Goal: Information Seeking & Learning: Learn about a topic

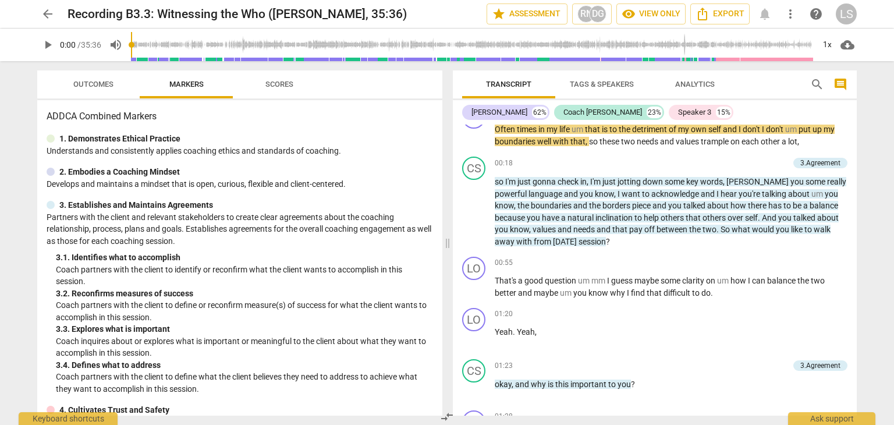
scroll to position [23, 0]
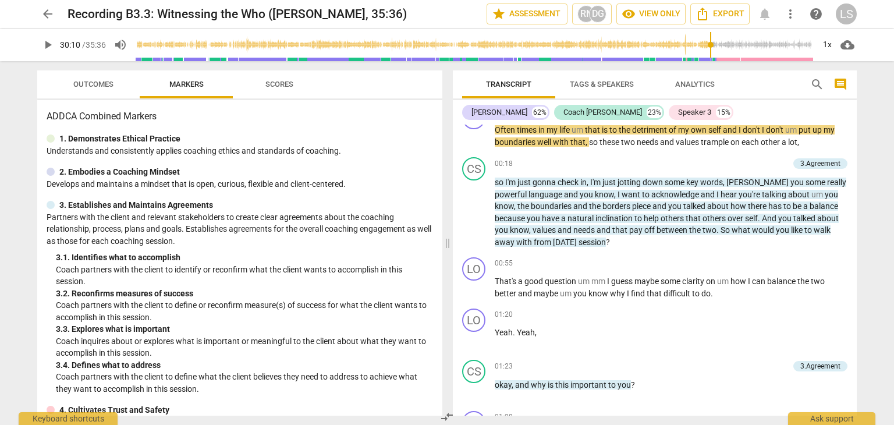
click at [709, 61] on input "range" at bounding box center [475, 44] width 678 height 37
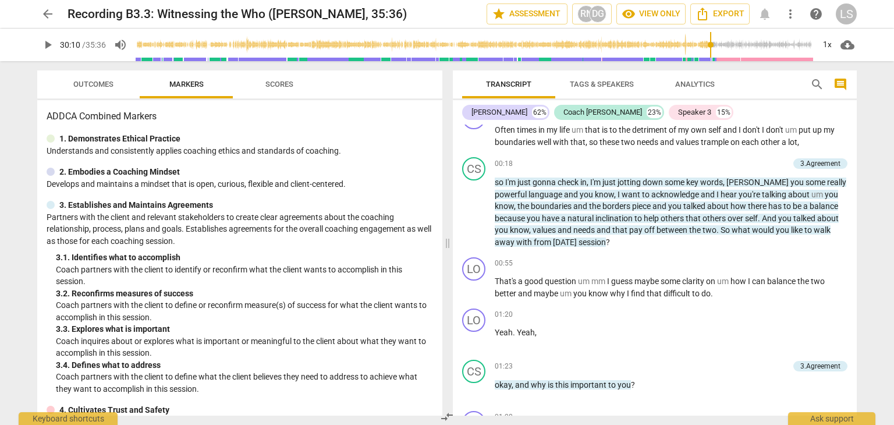
click at [47, 38] on span "play_arrow" at bounding box center [48, 45] width 14 height 14
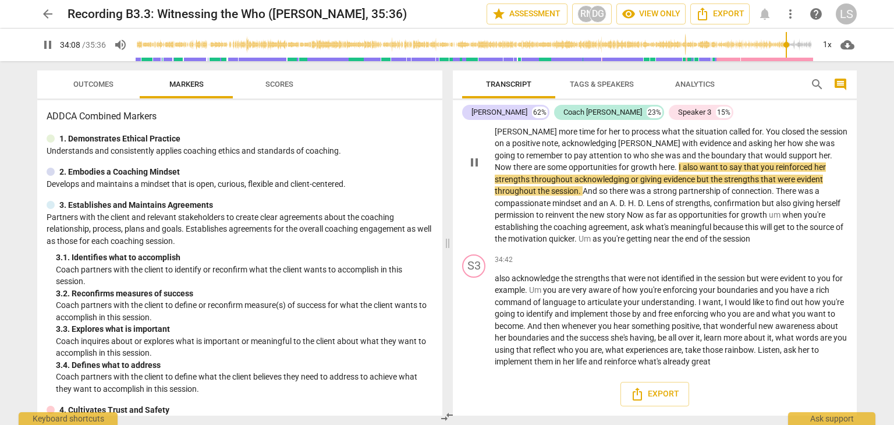
scroll to position [5655, 0]
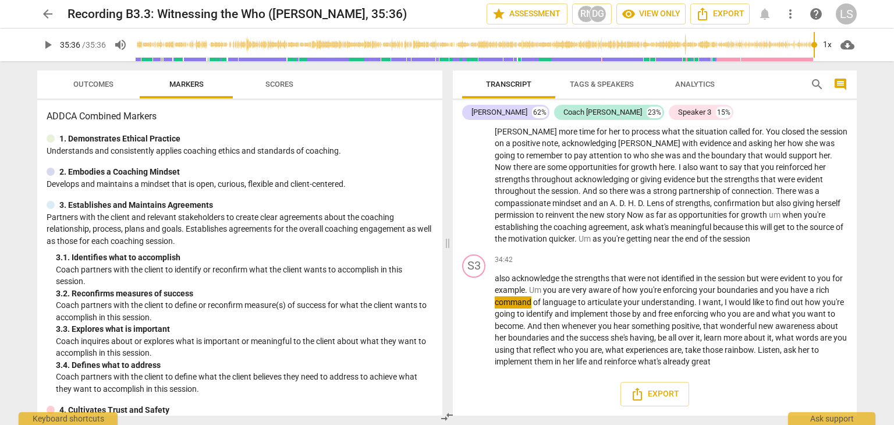
type input "2136"
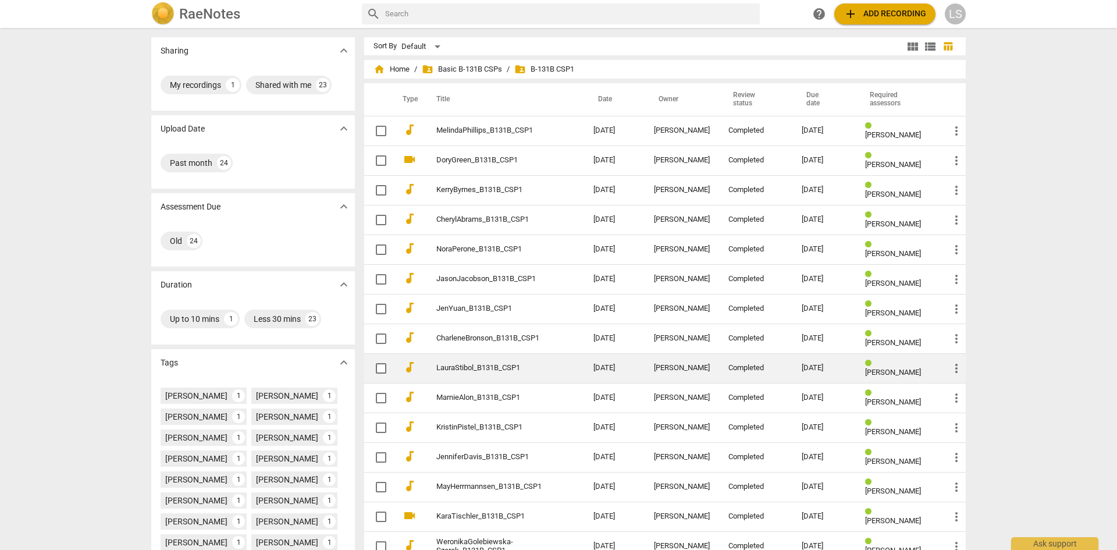
click at [496, 374] on td "LauraStibol_B131B_CSP1" at bounding box center [503, 368] width 162 height 30
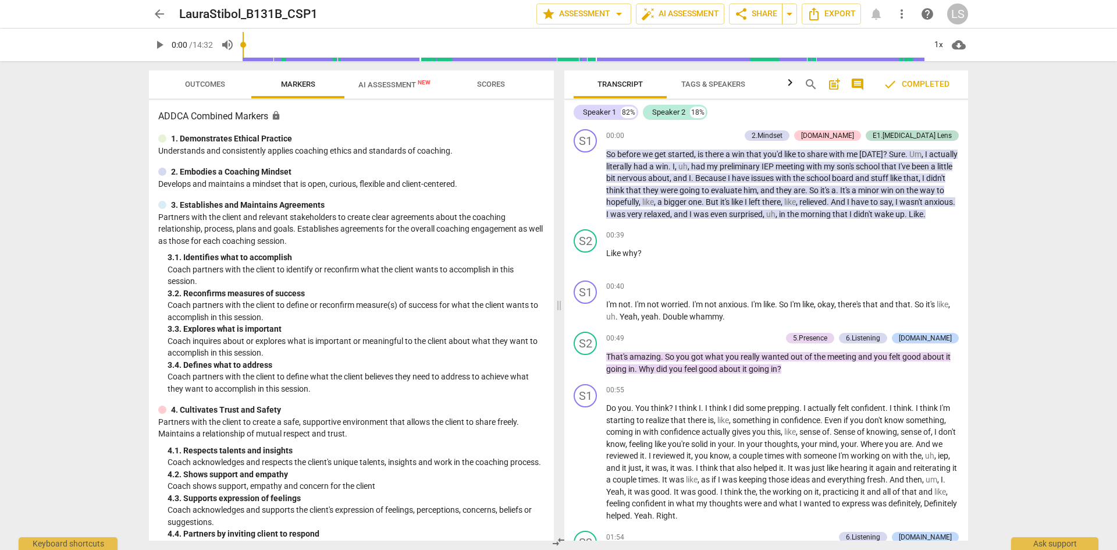
click at [212, 92] on button "Outcomes" at bounding box center [204, 84] width 93 height 28
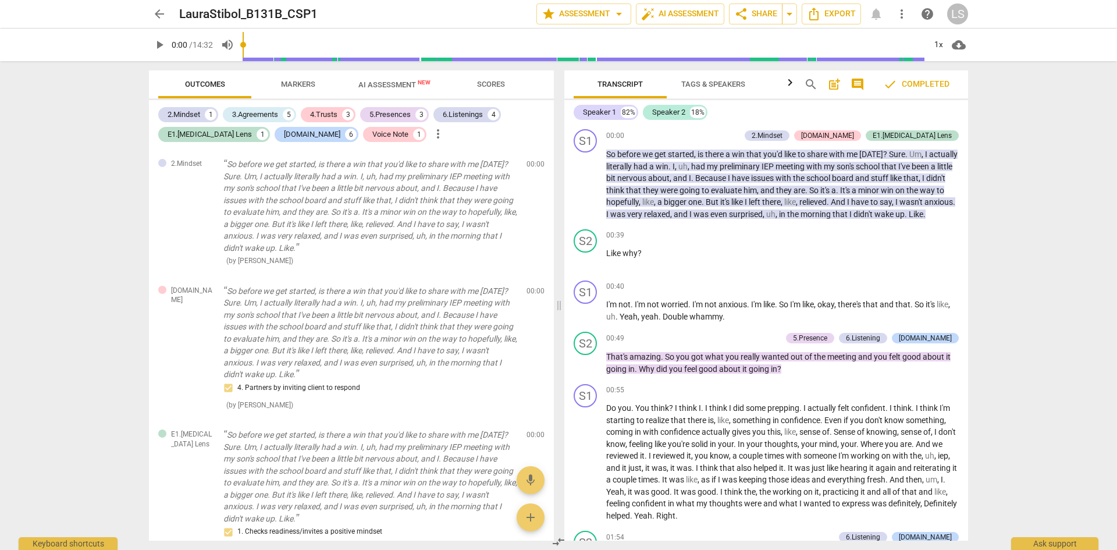
click at [958, 15] on div "LS" at bounding box center [957, 13] width 21 height 21
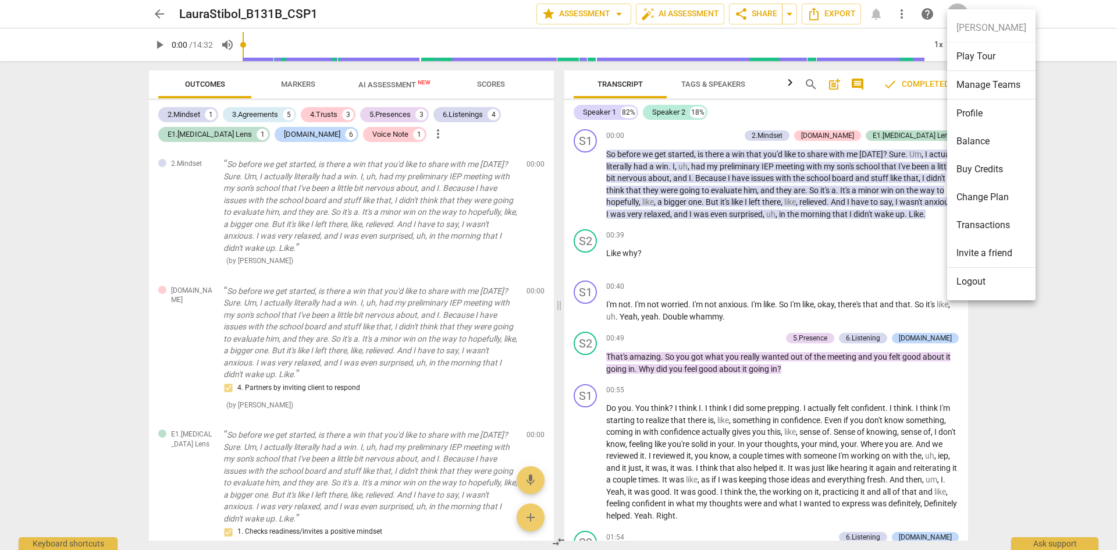
click at [979, 111] on li "Profile" at bounding box center [991, 113] width 88 height 28
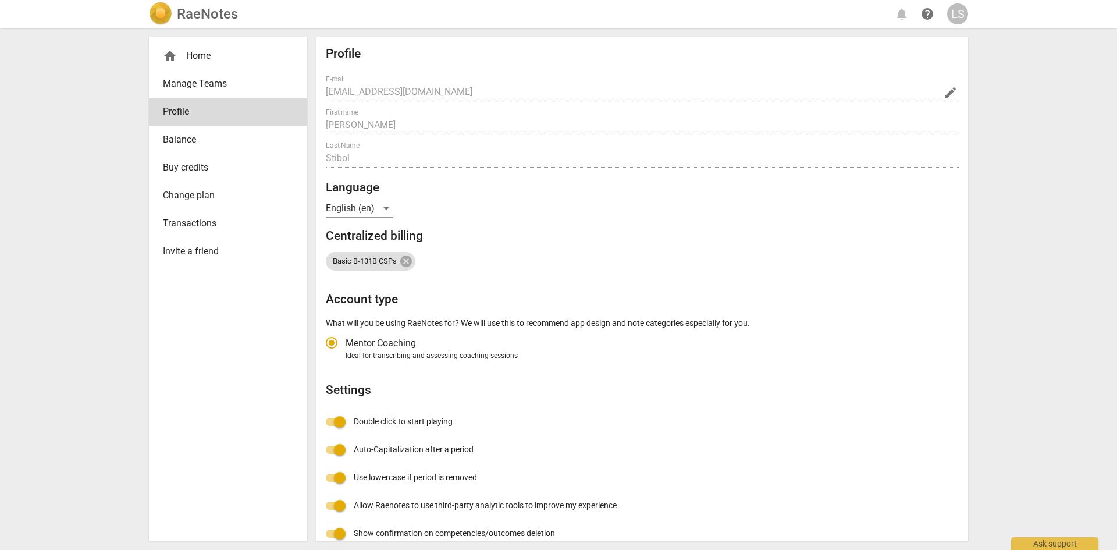
radio input "false"
click at [202, 59] on div "home Home" at bounding box center [223, 56] width 121 height 14
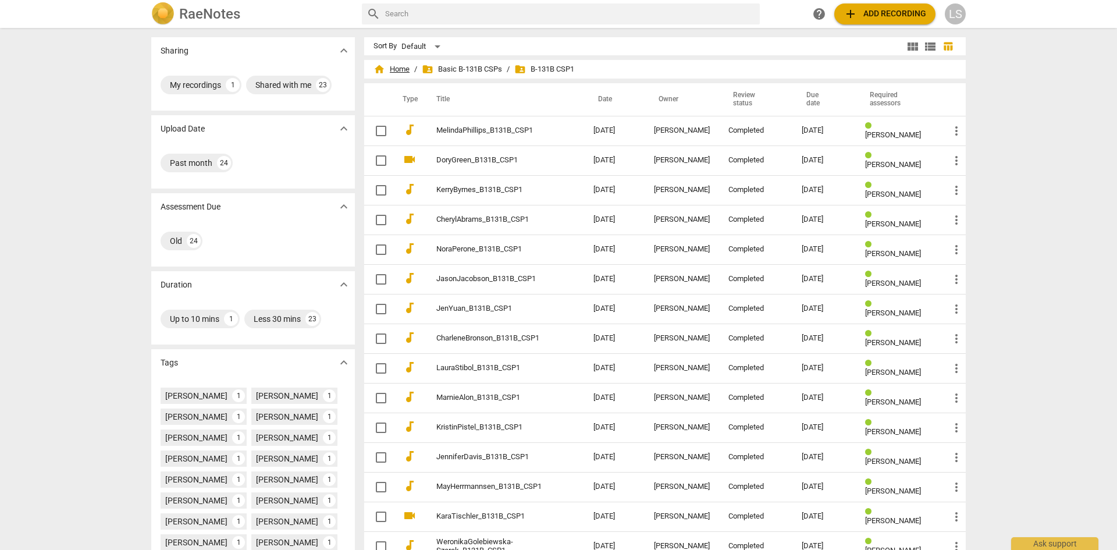
click at [392, 73] on span "home Home" at bounding box center [392, 69] width 36 height 12
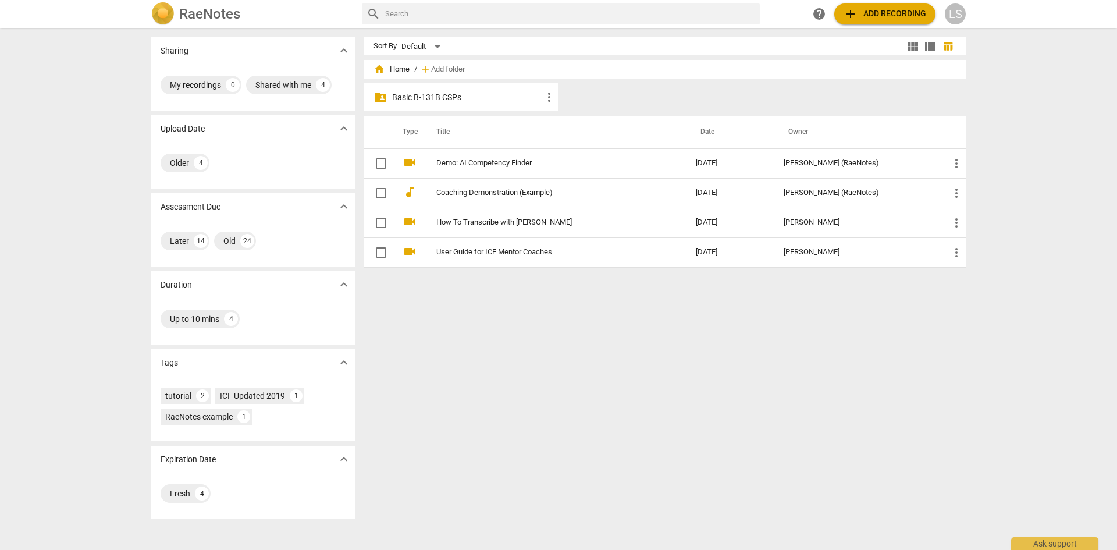
click at [910, 47] on span "view_module" at bounding box center [913, 47] width 14 height 14
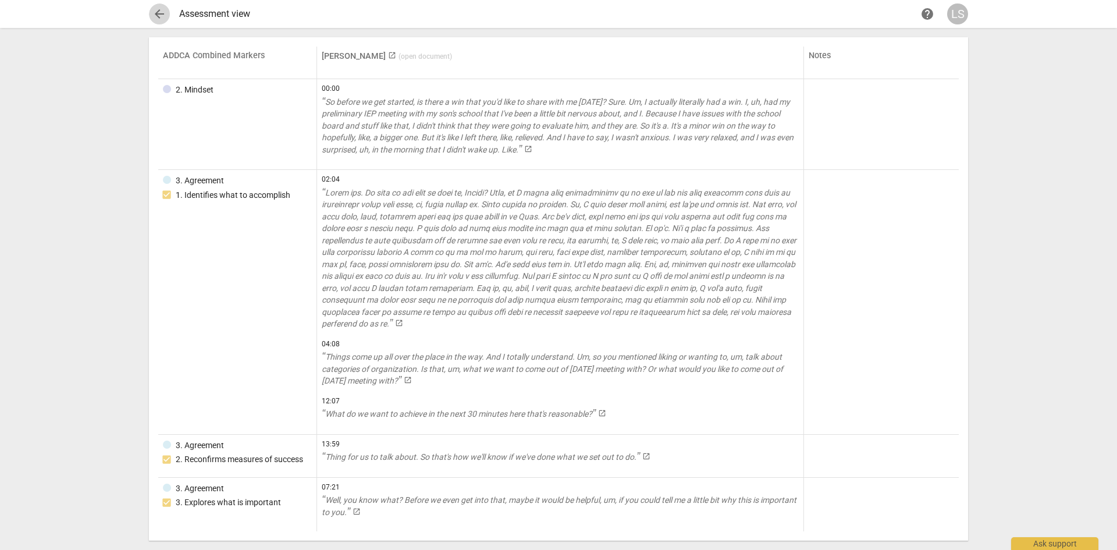
click at [162, 12] on span "arrow_back" at bounding box center [159, 14] width 14 height 14
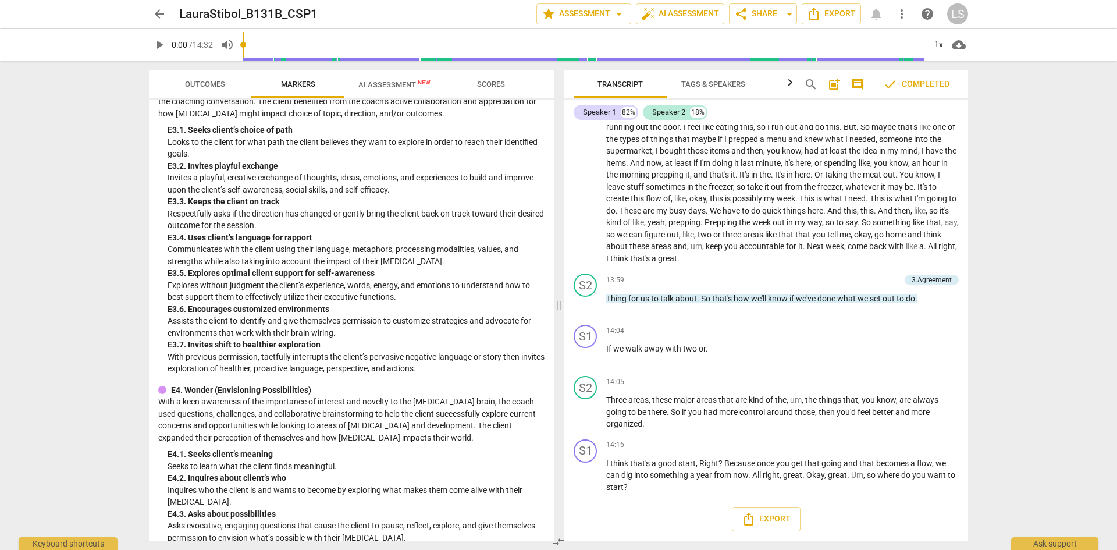
scroll to position [2260, 0]
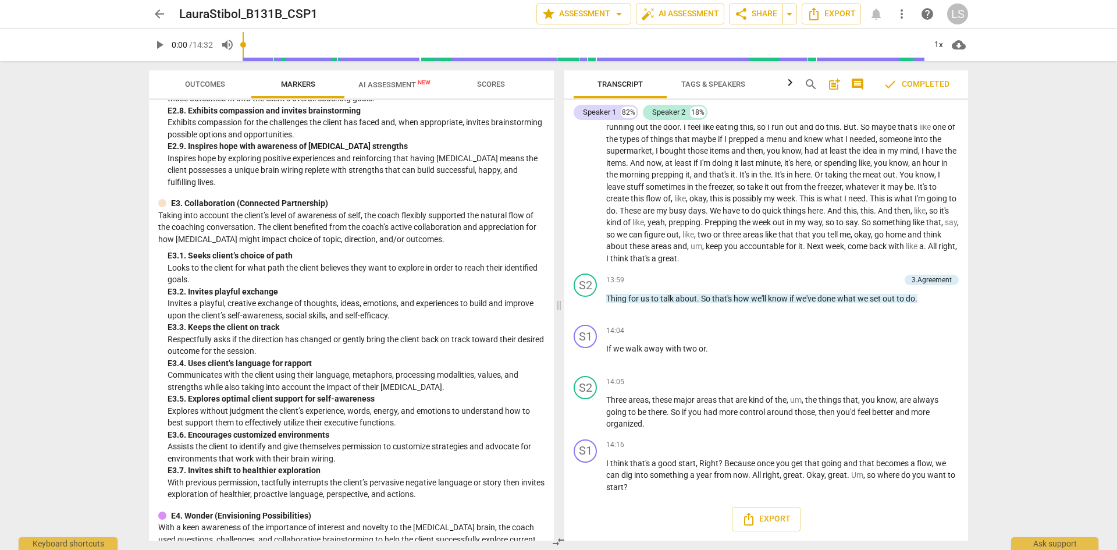
click at [210, 90] on span "Outcomes" at bounding box center [205, 85] width 68 height 16
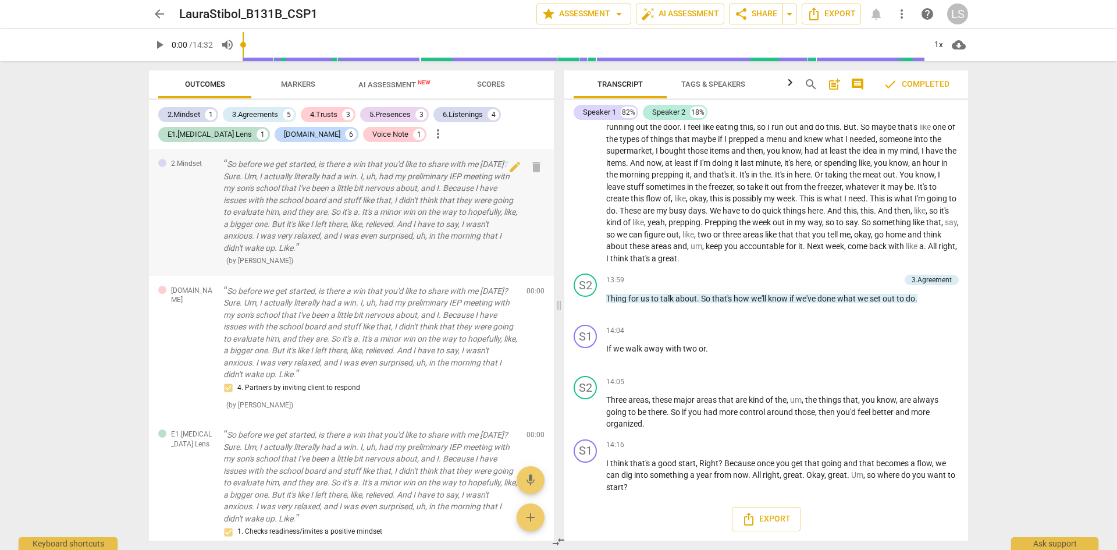
click at [329, 200] on p "So before we get started, is there a win that you'd like to share with me [DATE…" at bounding box center [370, 205] width 294 height 95
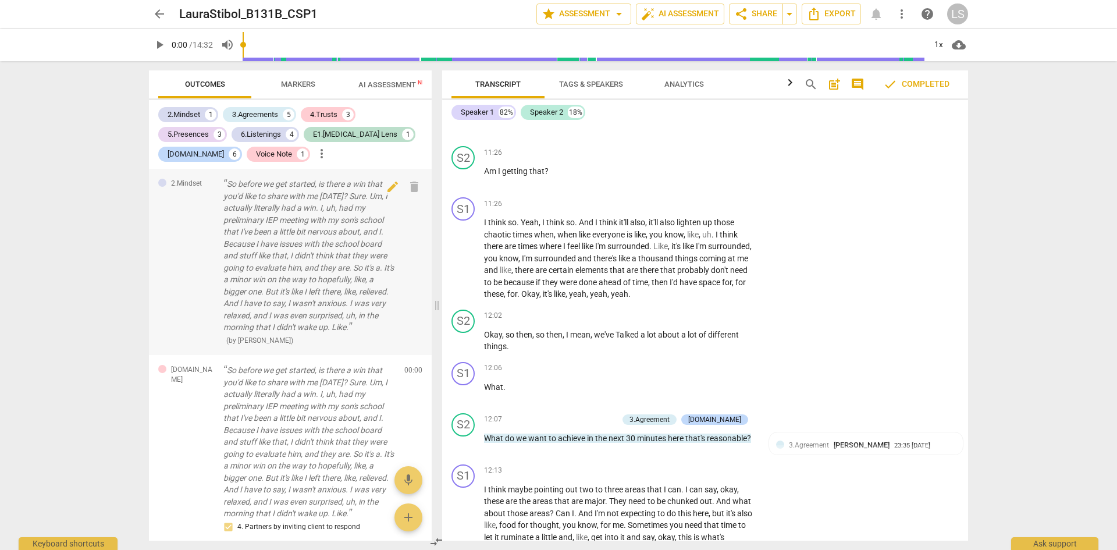
scroll to position [0, 0]
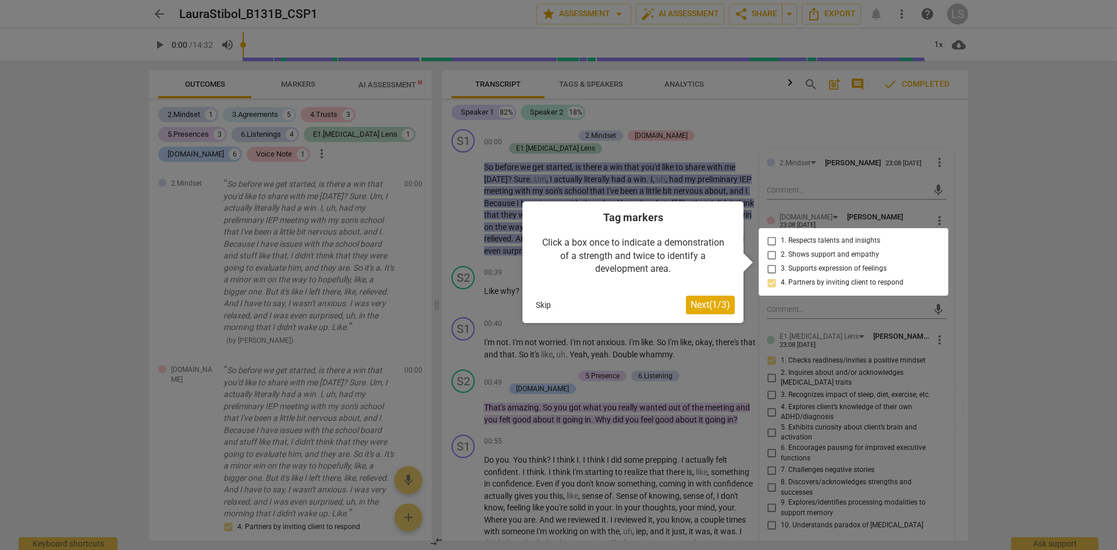
click at [543, 305] on button "Skip" at bounding box center [543, 304] width 24 height 17
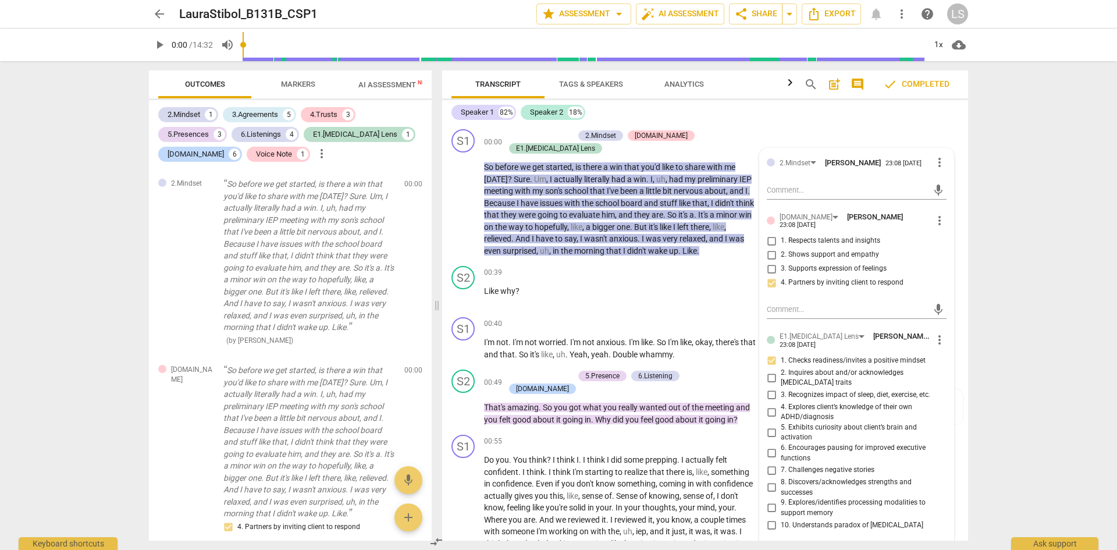
click at [1027, 228] on div "arrow_back LauraStibol_B131B_CSP1 edit star Assessment arrow_drop_down auto_fix…" at bounding box center [558, 275] width 1117 height 550
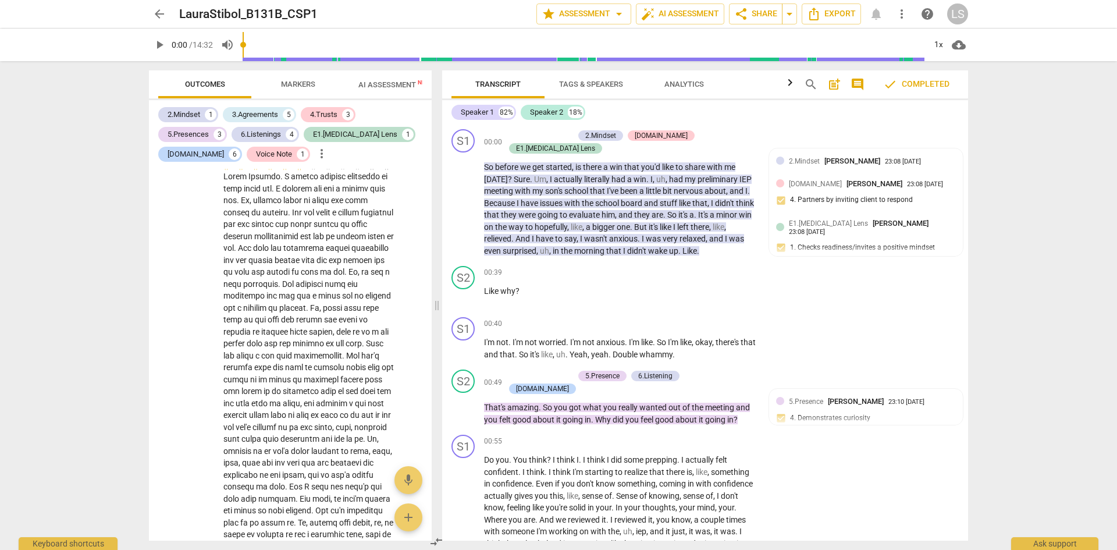
scroll to position [3344, 0]
click at [304, 168] on span "play_arrow" at bounding box center [309, 158] width 19 height 19
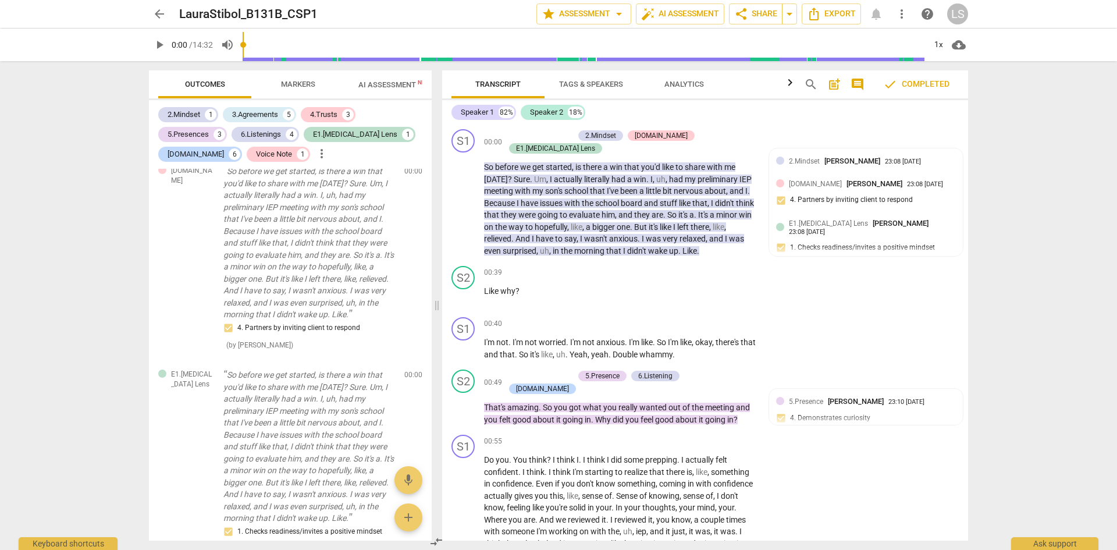
scroll to position [0, 0]
